Goal: Check status: Check status

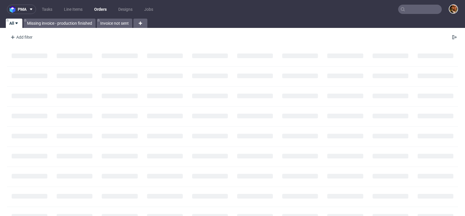
click at [412, 14] on input "text" at bounding box center [420, 9] width 44 height 9
paste input "R645000600"
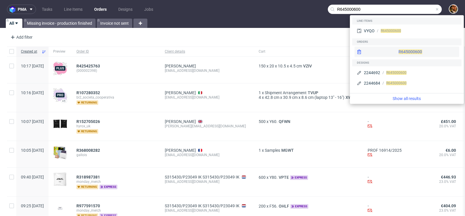
type input "R645000600"
click at [398, 51] on div "R645000600" at bounding box center [407, 52] width 105 height 10
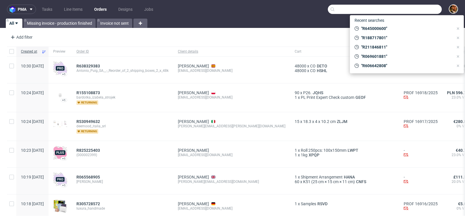
click at [409, 11] on input "text" at bounding box center [385, 9] width 114 height 9
paste input "R307703019"
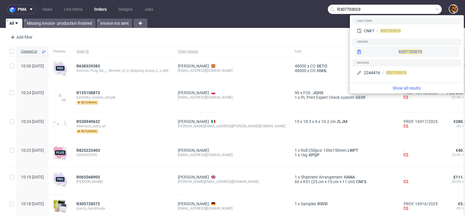
type input "R307703019"
click at [394, 49] on div "R307703019" at bounding box center [407, 52] width 105 height 10
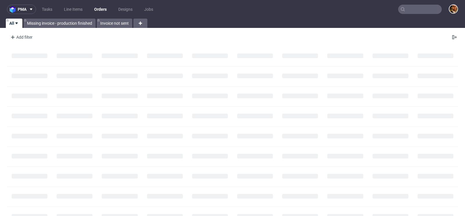
click at [406, 13] on input "text" at bounding box center [420, 9] width 44 height 9
paste input "R904831785"
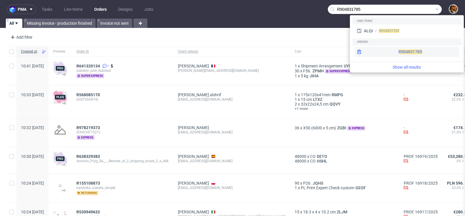
type input "R904831785"
click at [398, 50] on div "R904831785" at bounding box center [407, 52] width 105 height 10
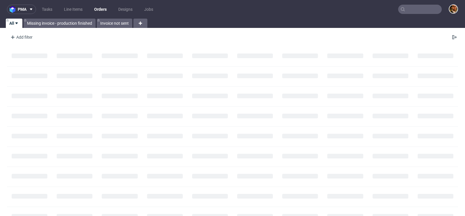
click at [406, 10] on input "text" at bounding box center [420, 9] width 44 height 9
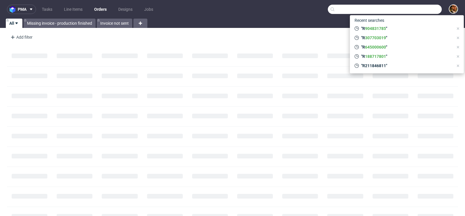
paste input "R645000600"
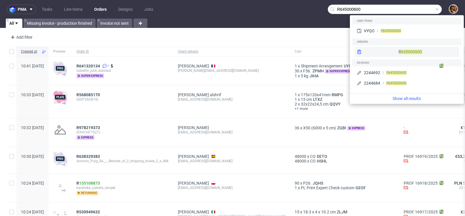
type input "R645000600"
click at [392, 52] on div "R 645000600" at bounding box center [407, 52] width 105 height 10
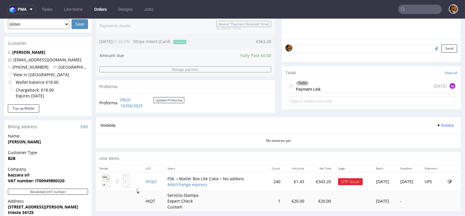
scroll to position [157, 0]
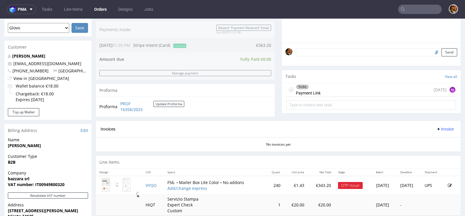
click at [306, 90] on div "To Do Payment Link" at bounding box center [308, 89] width 25 height 13
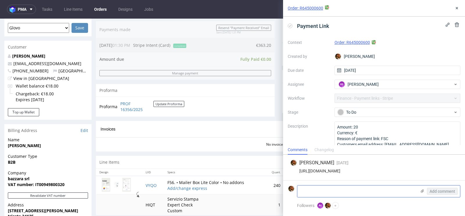
click at [305, 189] on textarea at bounding box center [356, 191] width 119 height 12
click at [457, 8] on use at bounding box center [457, 8] width 2 height 2
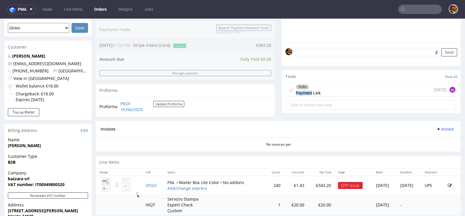
click at [302, 91] on div "To Do Payment Link" at bounding box center [308, 89] width 25 height 13
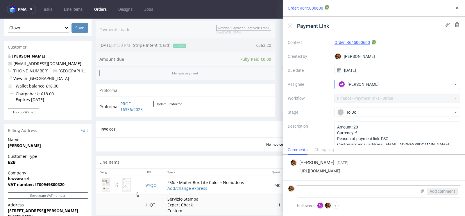
scroll to position [8, 0]
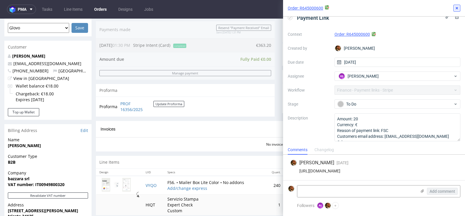
click at [454, 8] on button at bounding box center [456, 8] width 7 height 7
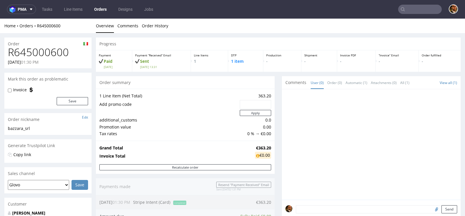
scroll to position [198, 0]
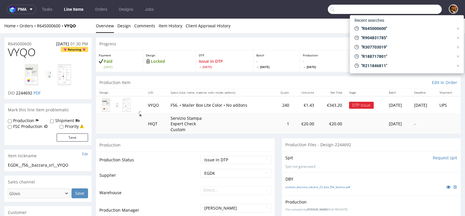
click at [410, 11] on input "text" at bounding box center [385, 9] width 114 height 9
paste input "R062617323"
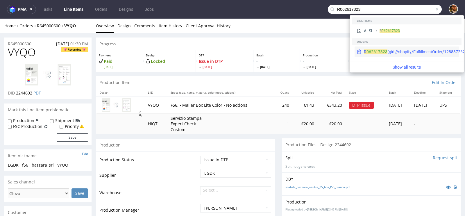
type input "R062617323"
click at [410, 53] on div "R 062617323 (gid://shopify/FulfillmentOrder/12888726274374)" at bounding box center [421, 52] width 114 height 6
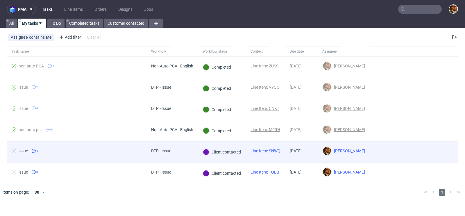
click at [444, 157] on div at bounding box center [414, 152] width 88 height 21
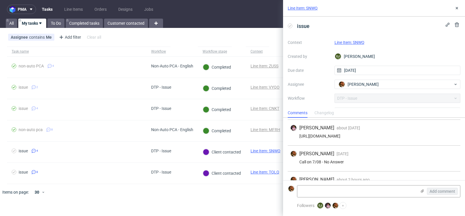
scroll to position [24, 0]
click at [248, 193] on div at bounding box center [241, 192] width 356 height 16
click at [456, 8] on icon at bounding box center [457, 8] width 5 height 5
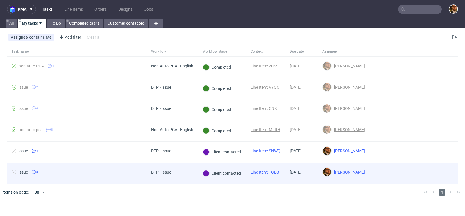
click at [418, 173] on div at bounding box center [414, 173] width 88 height 21
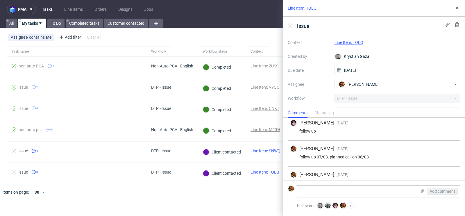
scroll to position [142, 0]
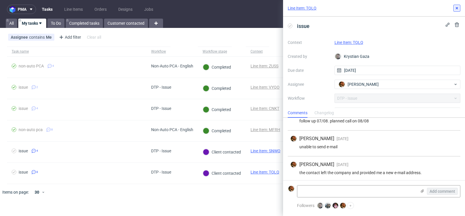
click at [455, 7] on icon at bounding box center [457, 8] width 5 height 5
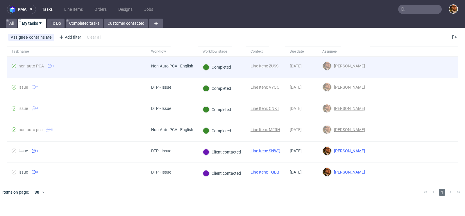
click at [433, 62] on div at bounding box center [414, 67] width 88 height 21
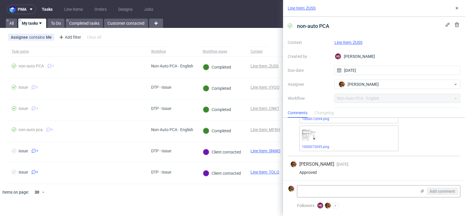
scroll to position [109, 0]
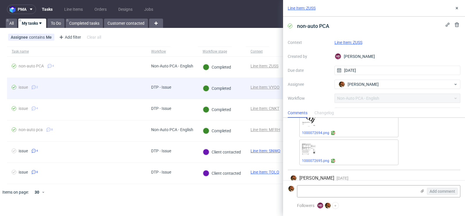
click at [244, 90] on div "Completed" at bounding box center [222, 88] width 48 height 21
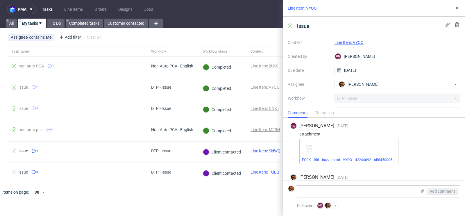
scroll to position [14, 0]
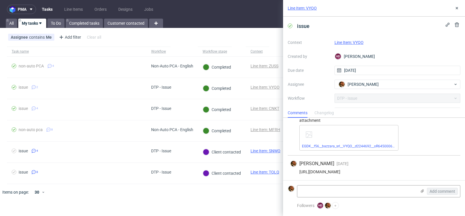
drag, startPoint x: 445, startPoint y: 171, endPoint x: 296, endPoint y: 172, distance: 148.8
click at [296, 172] on div "[URL][DOMAIN_NAME]" at bounding box center [374, 171] width 168 height 5
copy div "[URL][DOMAIN_NAME]"
click at [369, 173] on div "https://app-eu1.hubspot.com/contacts/25600958/record/0-5/199691018478/" at bounding box center [374, 171] width 168 height 5
click at [333, 187] on textarea at bounding box center [356, 191] width 119 height 12
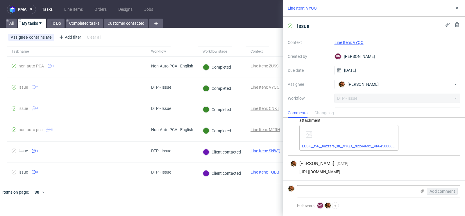
click at [457, 12] on div "Line Item: VYQO" at bounding box center [374, 8] width 182 height 17
click at [456, 9] on use at bounding box center [457, 8] width 2 height 2
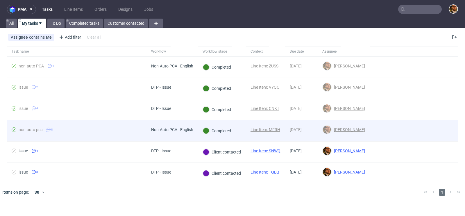
click at [435, 126] on div at bounding box center [414, 130] width 88 height 21
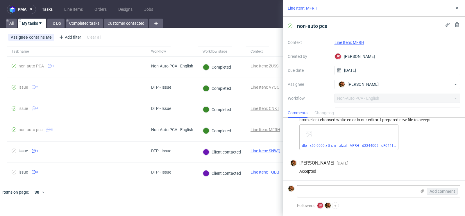
scroll to position [273, 0]
click at [456, 8] on use at bounding box center [457, 8] width 2 height 2
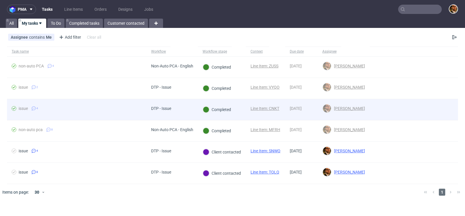
click at [426, 108] on div at bounding box center [414, 109] width 88 height 21
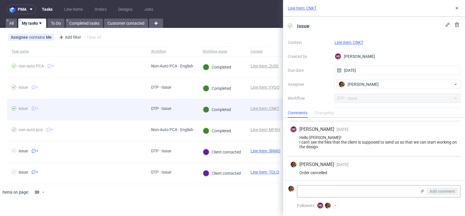
scroll to position [49, 0]
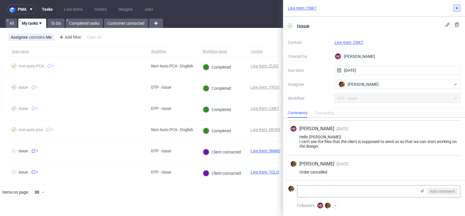
click at [455, 10] on icon at bounding box center [457, 8] width 5 height 5
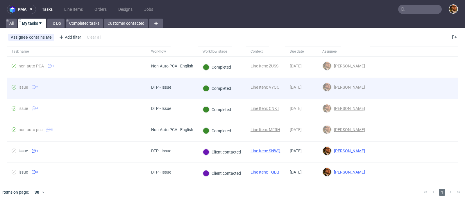
click at [435, 91] on div at bounding box center [414, 88] width 88 height 21
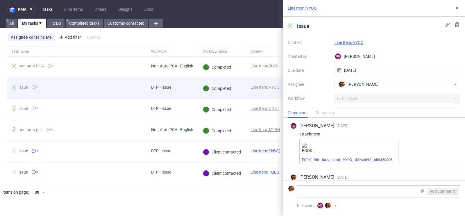
scroll to position [14, 0]
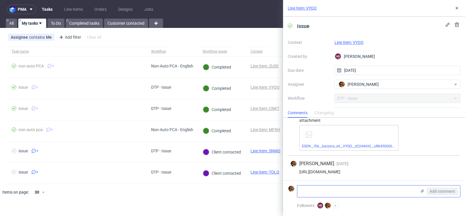
click at [349, 189] on textarea at bounding box center [356, 191] width 119 height 12
type textarea "customer is going to pay"
drag, startPoint x: 351, startPoint y: 192, endPoint x: 287, endPoint y: 188, distance: 65.0
click at [287, 188] on form "customer is going to pay Add comment" at bounding box center [374, 191] width 182 height 22
click at [326, 146] on link "EGDK__f56__bazzara_srl__VYQO__d2244692__oR645000600.pdf" at bounding box center [352, 146] width 101 height 4
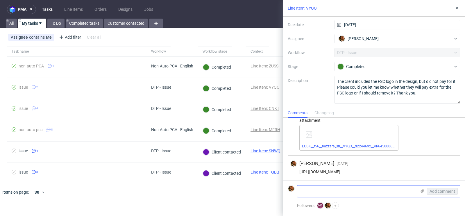
click at [331, 190] on textarea at bounding box center [356, 191] width 119 height 12
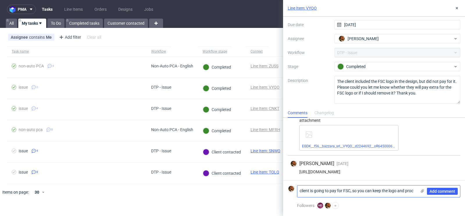
scroll to position [0, 0]
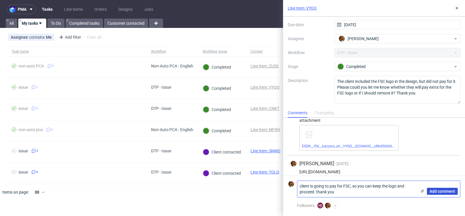
type textarea "client is going to pay for FSC, so you can keep the logo and proceed. thank you"
click at [440, 192] on span "Add comment" at bounding box center [443, 191] width 26 height 4
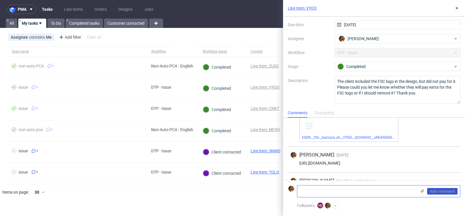
scroll to position [39, 0]
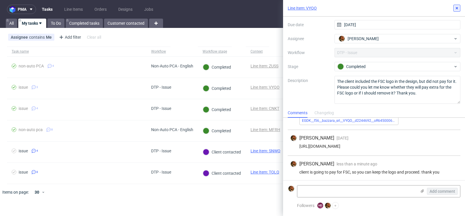
click at [455, 9] on icon at bounding box center [457, 8] width 5 height 5
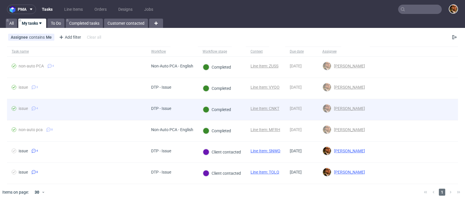
click at [428, 106] on div at bounding box center [414, 109] width 88 height 21
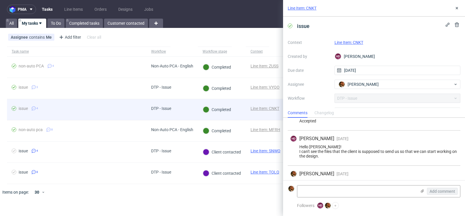
scroll to position [49, 0]
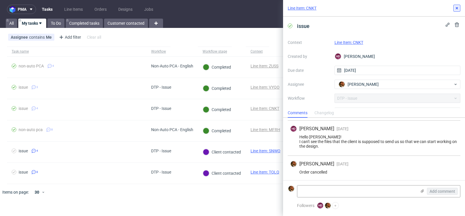
click at [459, 7] on icon at bounding box center [457, 8] width 5 height 5
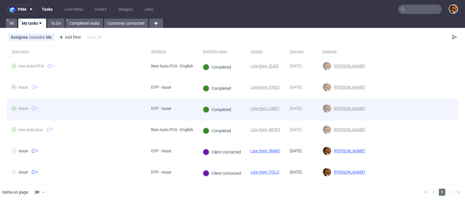
click at [452, 107] on div at bounding box center [414, 109] width 88 height 21
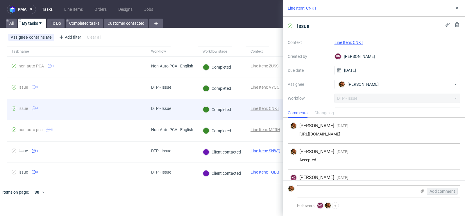
scroll to position [49, 0]
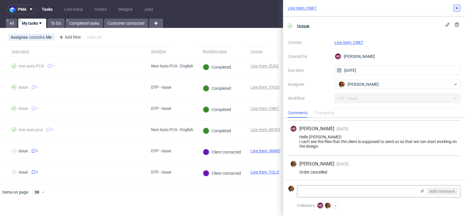
click at [457, 6] on icon at bounding box center [457, 8] width 5 height 5
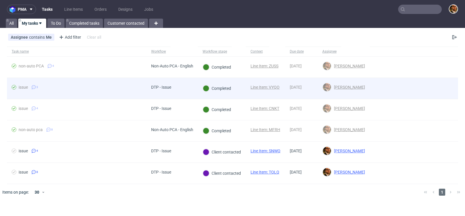
click at [446, 81] on div at bounding box center [414, 88] width 88 height 21
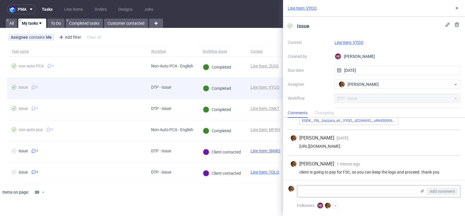
scroll to position [39, 0]
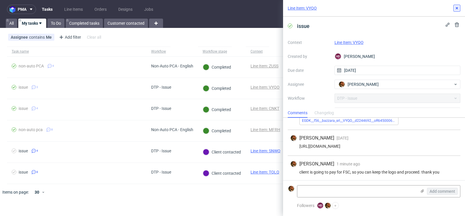
click at [458, 9] on icon at bounding box center [457, 8] width 5 height 5
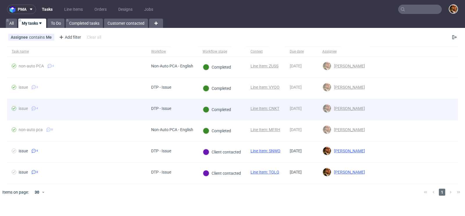
click at [445, 104] on div at bounding box center [414, 109] width 88 height 21
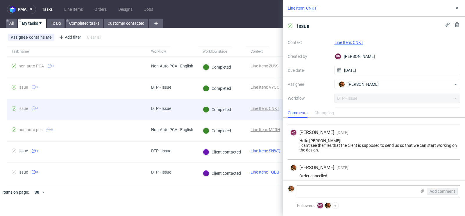
scroll to position [49, 0]
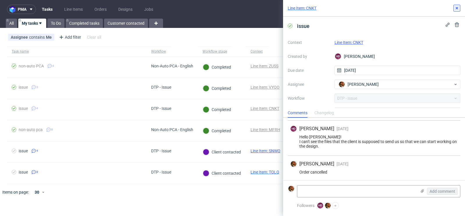
click at [455, 6] on icon at bounding box center [457, 8] width 5 height 5
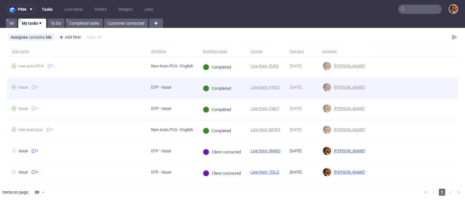
click at [443, 88] on div at bounding box center [414, 88] width 88 height 21
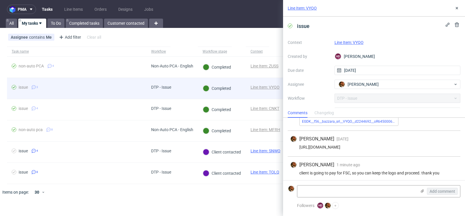
scroll to position [39, 0]
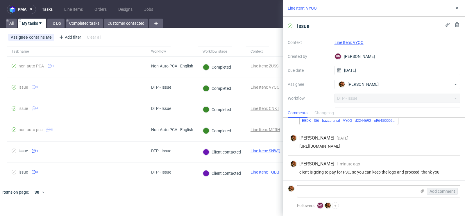
click at [349, 41] on link "Line Item: VYQO" at bounding box center [349, 42] width 29 height 5
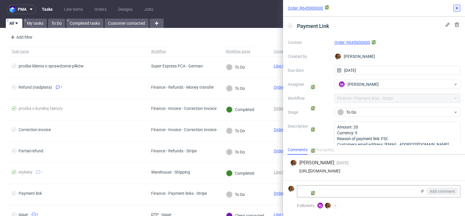
click at [458, 8] on icon at bounding box center [457, 8] width 5 height 5
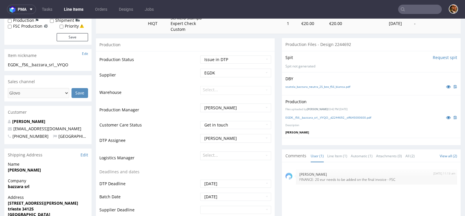
scroll to position [99, 0]
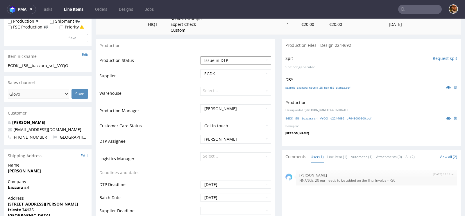
click at [235, 61] on select "Waiting for Artwork Waiting for Diecut Waiting for Mockup Waiting for DTP Waiti…" at bounding box center [235, 60] width 71 height 8
select select "back_for_dtp"
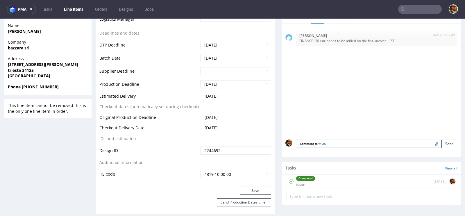
scroll to position [276, 0]
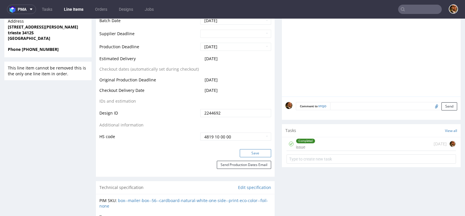
click at [254, 150] on button "Save" at bounding box center [255, 153] width 31 height 8
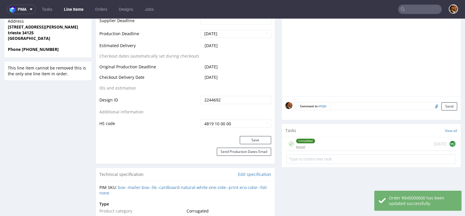
click at [302, 145] on div "Completed issue" at bounding box center [305, 143] width 19 height 13
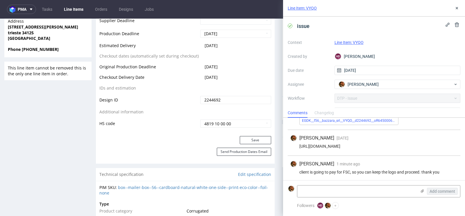
scroll to position [39, 0]
click at [457, 8] on use at bounding box center [457, 8] width 2 height 2
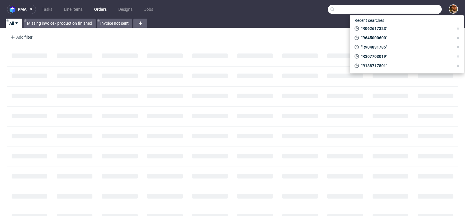
click at [408, 9] on input "text" at bounding box center [385, 9] width 114 height 9
paste input "R905527154"
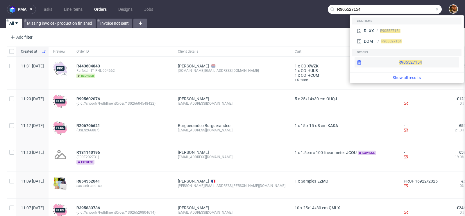
type input "R905527154"
click at [399, 63] on div "R905527154" at bounding box center [407, 62] width 105 height 10
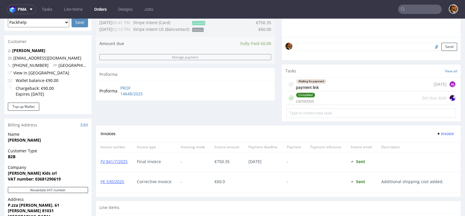
scroll to position [140, 0]
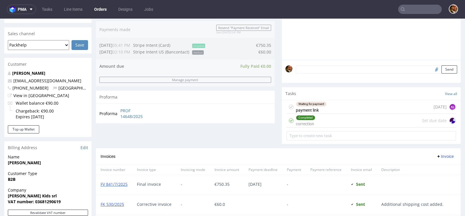
click at [307, 122] on div "Completed correction" at bounding box center [305, 120] width 19 height 13
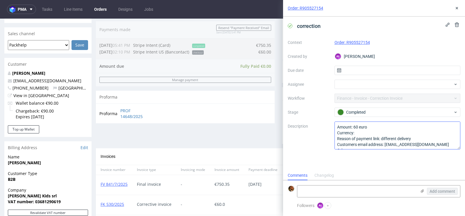
scroll to position [6, 0]
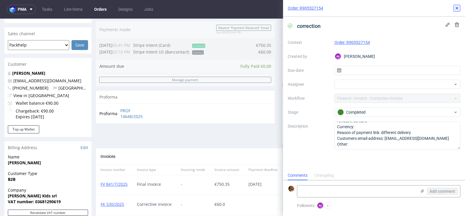
click at [459, 7] on icon at bounding box center [457, 8] width 5 height 5
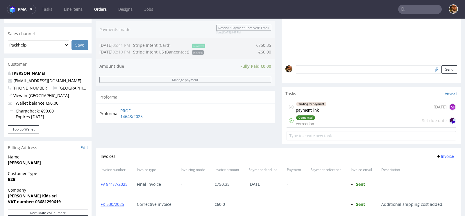
click at [322, 107] on div "Waiting for payment payment link" at bounding box center [311, 106] width 31 height 13
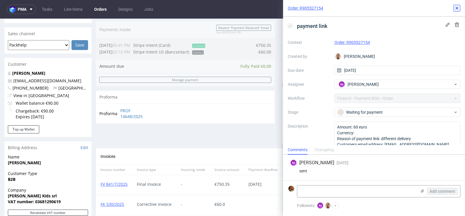
click at [457, 7] on icon at bounding box center [457, 8] width 5 height 5
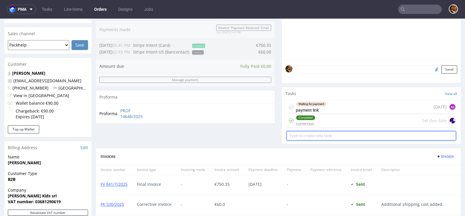
click at [308, 134] on input "text" at bounding box center [371, 135] width 169 height 9
type input "m"
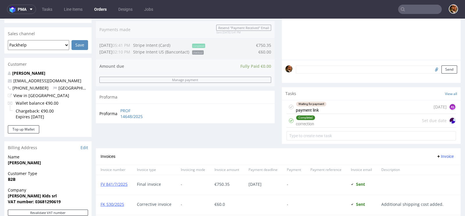
click at [305, 106] on div "Waiting for payment payment link" at bounding box center [311, 106] width 31 height 13
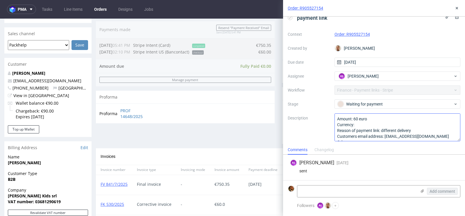
scroll to position [6, 0]
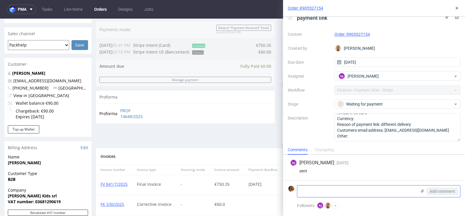
click at [310, 189] on textarea at bounding box center [356, 191] width 119 height 12
type textarea "L"
type textarea "l"
click at [315, 193] on textarea "logistics decided not to charge" at bounding box center [356, 191] width 119 height 12
click at [363, 192] on textarea "logistics decided not to charge" at bounding box center [356, 191] width 119 height 12
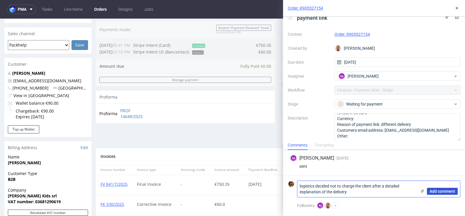
type textarea "logistics decided not to charge the client after a detailed explanation of the …"
click at [442, 194] on button "Add comment" at bounding box center [442, 191] width 31 height 7
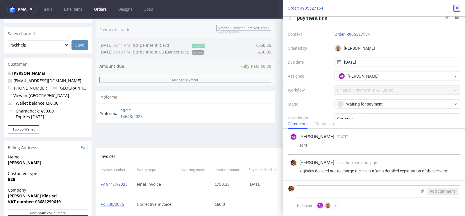
click at [458, 8] on icon at bounding box center [457, 8] width 5 height 5
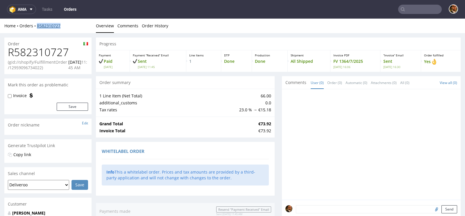
scroll to position [92, 0]
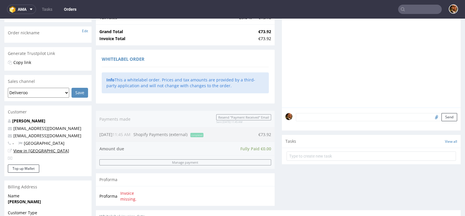
click at [31, 150] on link "View in [GEOGRAPHIC_DATA]" at bounding box center [41, 151] width 56 height 6
click at [93, 118] on div "Order R582310727 (gid://shopify/FulfillmentOrder/12959096734022) 22.07.2025 11:…" at bounding box center [232, 188] width 465 height 495
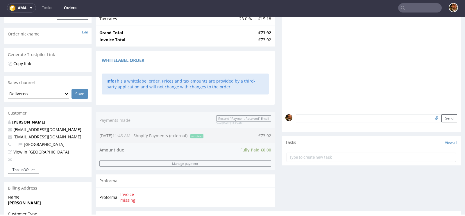
scroll to position [92, 0]
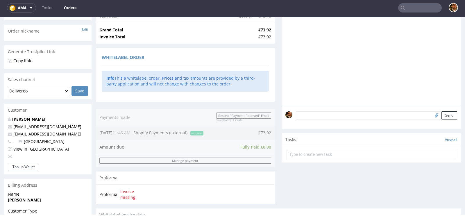
click at [26, 148] on link "View in [GEOGRAPHIC_DATA]" at bounding box center [41, 149] width 56 height 6
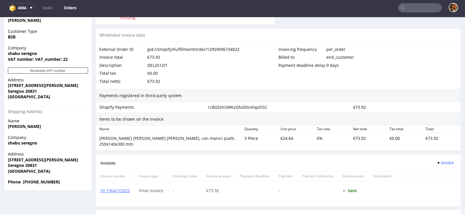
scroll to position [275, 0]
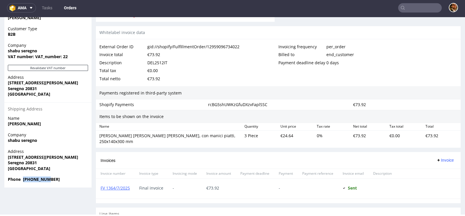
drag, startPoint x: 51, startPoint y: 179, endPoint x: 23, endPoint y: 179, distance: 27.6
click at [23, 179] on span "Phone [PHONE_NUMBER]" at bounding box center [48, 179] width 80 height 6
copy strong "3473173375"
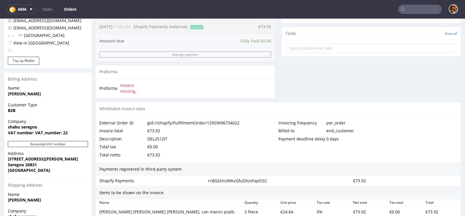
scroll to position [203, 0]
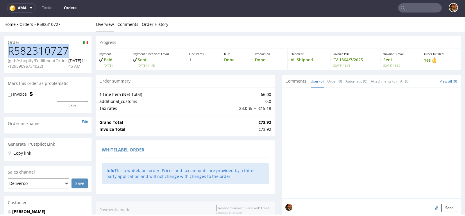
drag, startPoint x: 67, startPoint y: 51, endPoint x: 10, endPoint y: 51, distance: 57.0
click at [10, 51] on h1 "R582310727" at bounding box center [48, 51] width 80 height 12
copy h1 "R582310727"
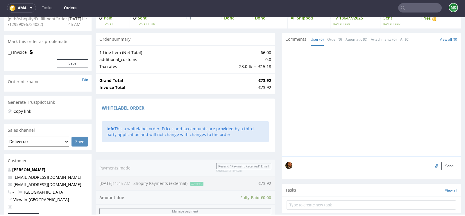
scroll to position [103, 0]
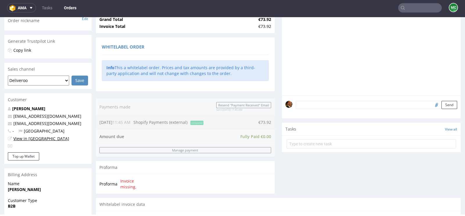
click at [30, 138] on link "View in [GEOGRAPHIC_DATA]" at bounding box center [41, 139] width 56 height 6
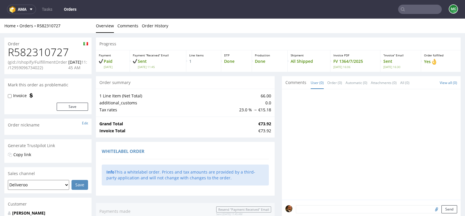
click at [405, 9] on input "text" at bounding box center [420, 9] width 44 height 9
paste input "R814472067"
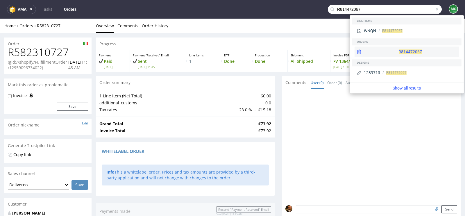
type input "R814472067"
click at [399, 51] on div "R814472067" at bounding box center [407, 52] width 105 height 10
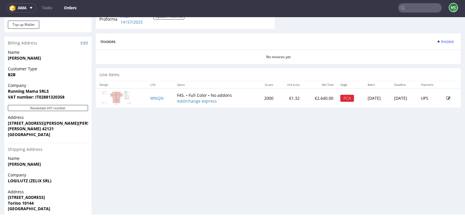
scroll to position [263, 0]
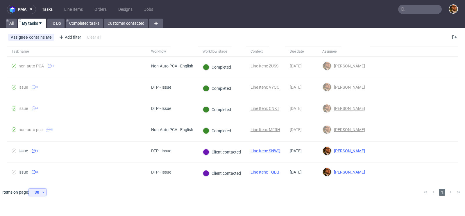
click at [41, 192] on div "30" at bounding box center [36, 192] width 10 height 8
click at [40, 164] on div "60" at bounding box center [40, 164] width 12 height 8
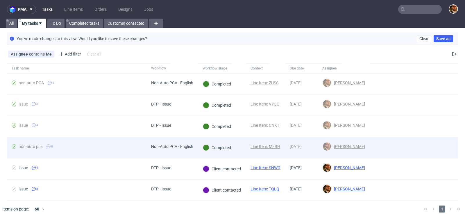
scroll to position [2, 0]
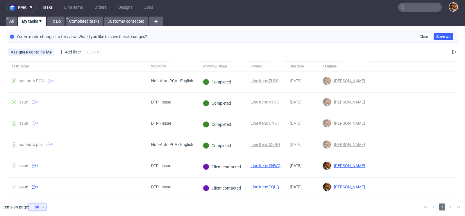
click at [41, 205] on div "60" at bounding box center [36, 207] width 10 height 8
click at [44, 163] on div "30" at bounding box center [40, 166] width 12 height 8
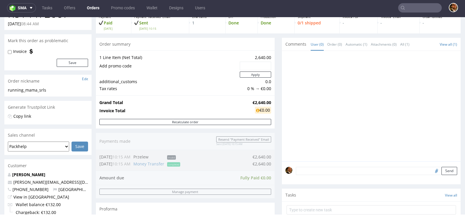
scroll to position [83, 0]
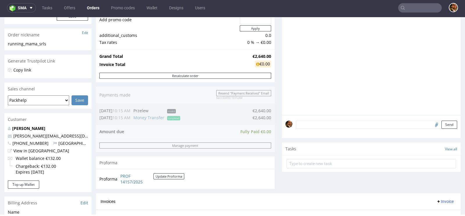
click at [345, 104] on div at bounding box center [372, 61] width 175 height 107
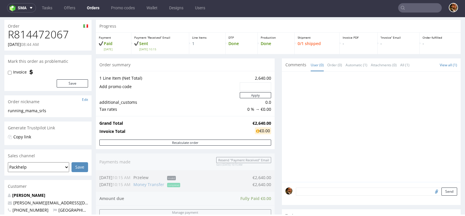
scroll to position [3, 0]
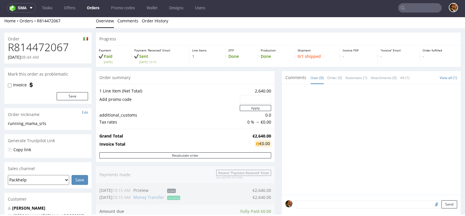
click at [318, 89] on div at bounding box center [372, 141] width 175 height 107
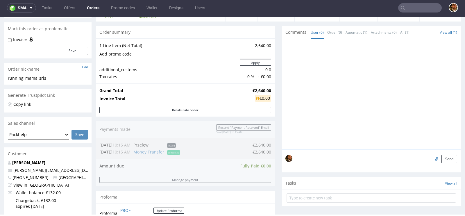
scroll to position [181, 0]
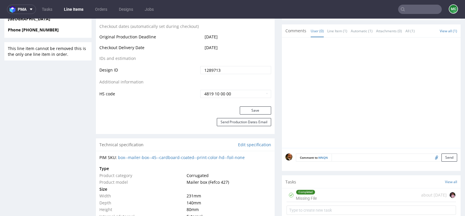
scroll to position [324, 0]
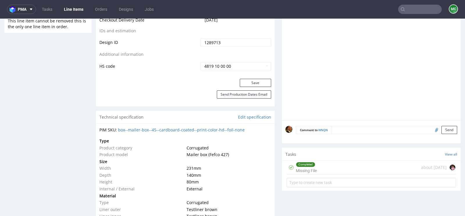
click at [303, 167] on div "Completed Missing File" at bounding box center [306, 167] width 21 height 13
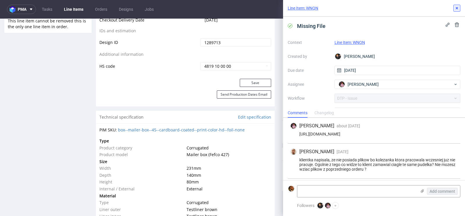
click at [458, 6] on icon at bounding box center [457, 8] width 5 height 5
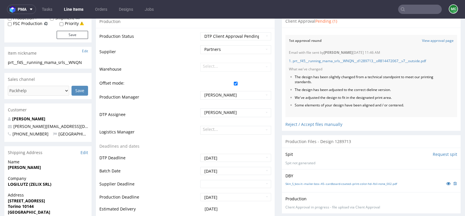
scroll to position [103, 0]
click at [347, 61] on link "1. prt__f45__running_mama_srls__WNQN__d1289713__oR814472067__v7__outside.pdf" at bounding box center [357, 61] width 137 height 5
click at [408, 98] on li "We've adjusted the design to fit in the designated print area." at bounding box center [366, 98] width 143 height 5
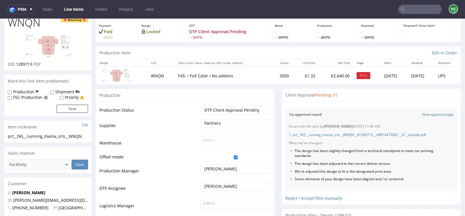
scroll to position [64, 0]
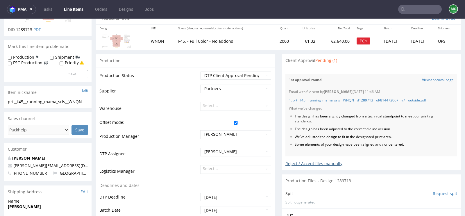
click at [297, 161] on div "Reject / Accept files manually" at bounding box center [371, 161] width 172 height 10
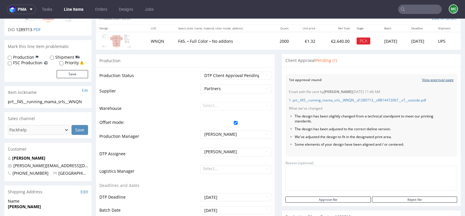
click at [422, 81] on link "View approval page" at bounding box center [438, 80] width 32 height 5
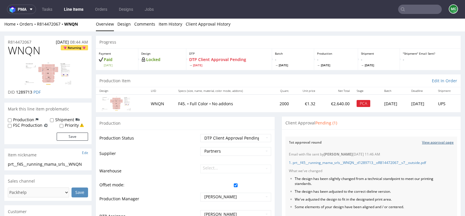
scroll to position [0, 0]
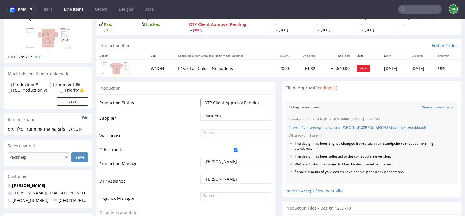
scroll to position [39, 0]
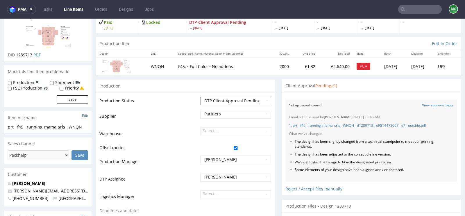
click at [264, 99] on select "Waiting for Artwork Waiting for Diecut Waiting for Mockup Waiting for DTP Waiti…" at bounding box center [235, 101] width 71 height 8
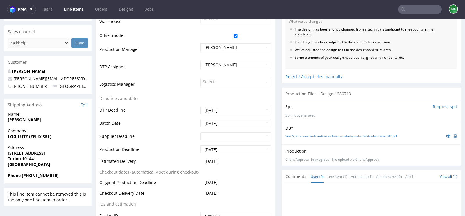
scroll to position [106, 0]
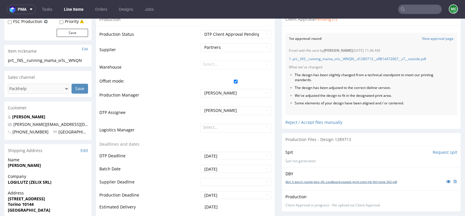
click at [323, 181] on link "Skin_S_box-it--mailer-box--45--cardboard-coated--print-color-hd--foil-none_002.…" at bounding box center [341, 182] width 112 height 4
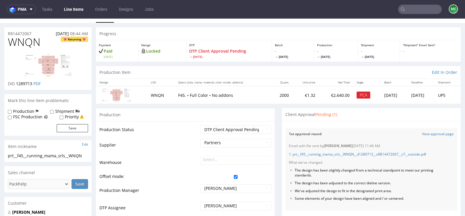
scroll to position [10, 0]
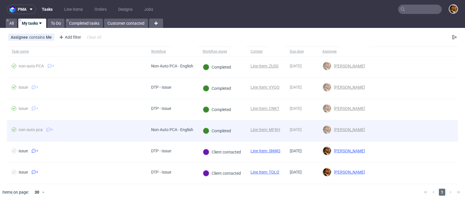
click at [440, 128] on div at bounding box center [414, 130] width 88 height 21
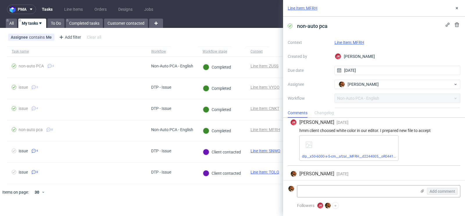
scroll to position [273, 0]
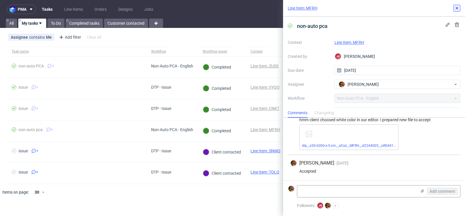
click at [456, 7] on icon at bounding box center [457, 8] width 5 height 5
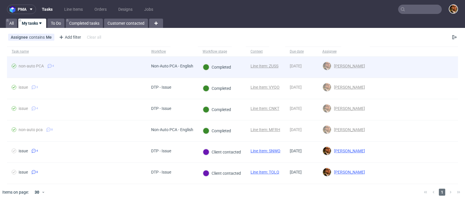
click at [440, 65] on div at bounding box center [414, 67] width 88 height 21
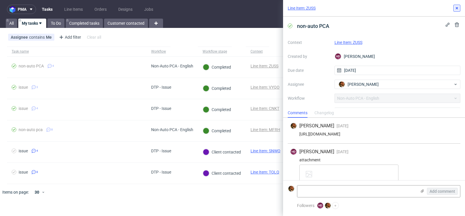
click at [456, 9] on icon at bounding box center [457, 8] width 5 height 5
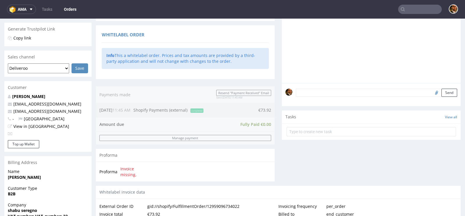
scroll to position [170, 0]
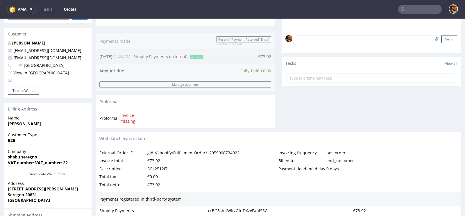
click at [24, 73] on link "View in [GEOGRAPHIC_DATA]" at bounding box center [41, 73] width 56 height 6
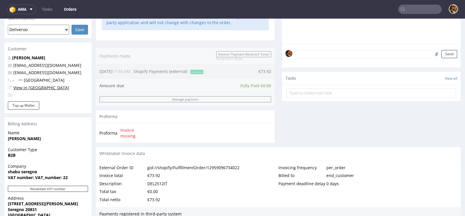
scroll to position [155, 0]
